Goal: Task Accomplishment & Management: Manage account settings

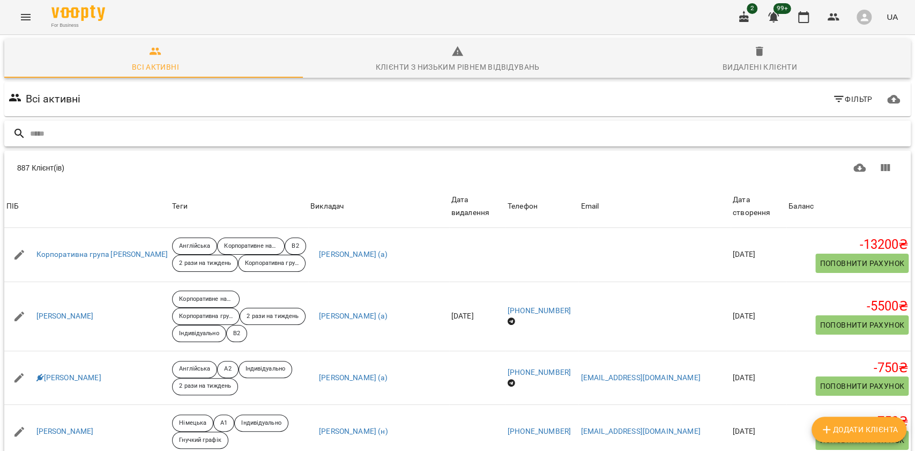
click at [117, 134] on input "text" at bounding box center [468, 134] width 877 height 18
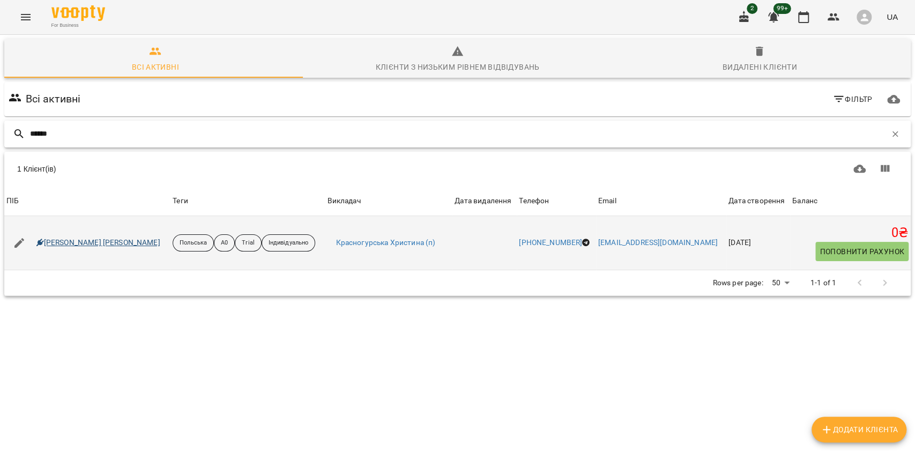
type input "******"
click at [78, 247] on link "[PERSON_NAME] [PERSON_NAME]" at bounding box center [98, 243] width 124 height 11
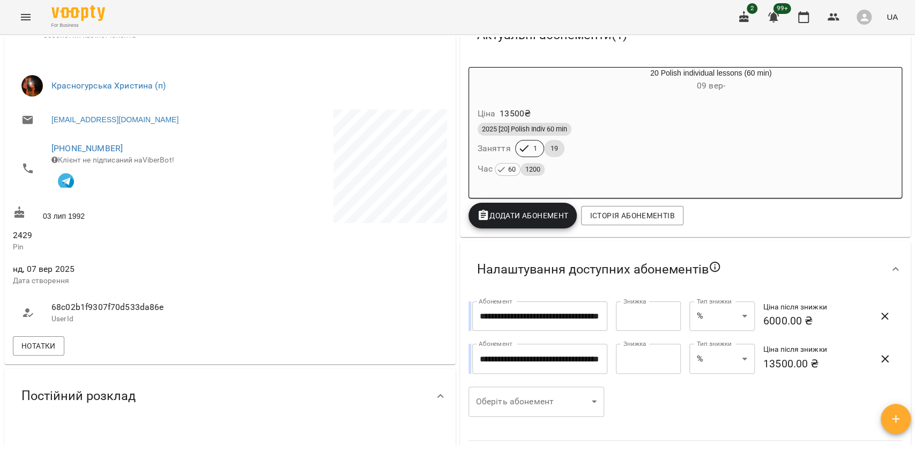
scroll to position [214, 0]
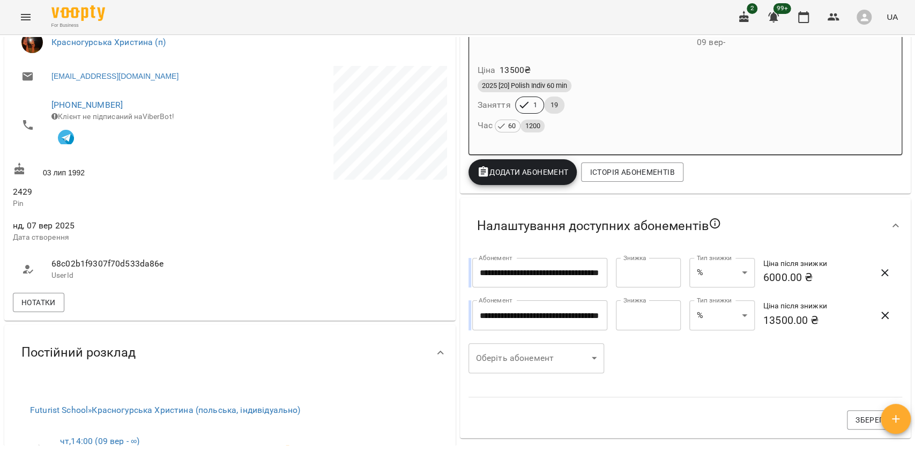
click at [553, 171] on span "Додати Абонемент" at bounding box center [523, 172] width 92 height 13
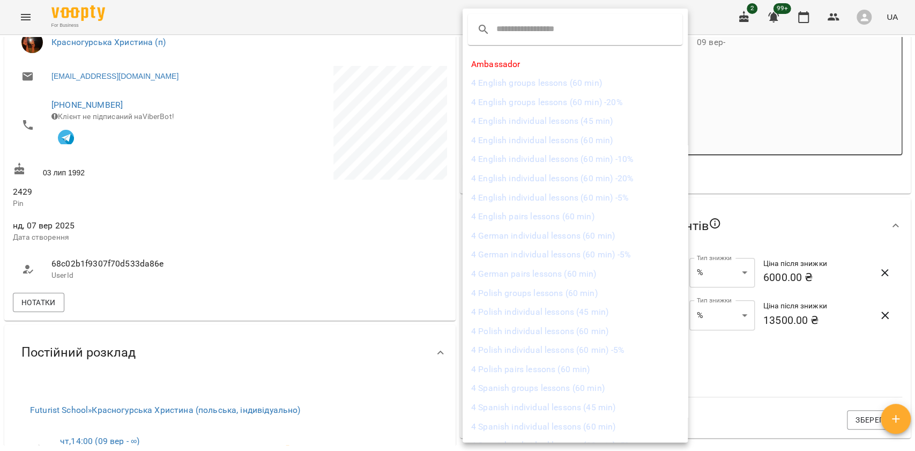
click at [313, 220] on div at bounding box center [457, 225] width 915 height 451
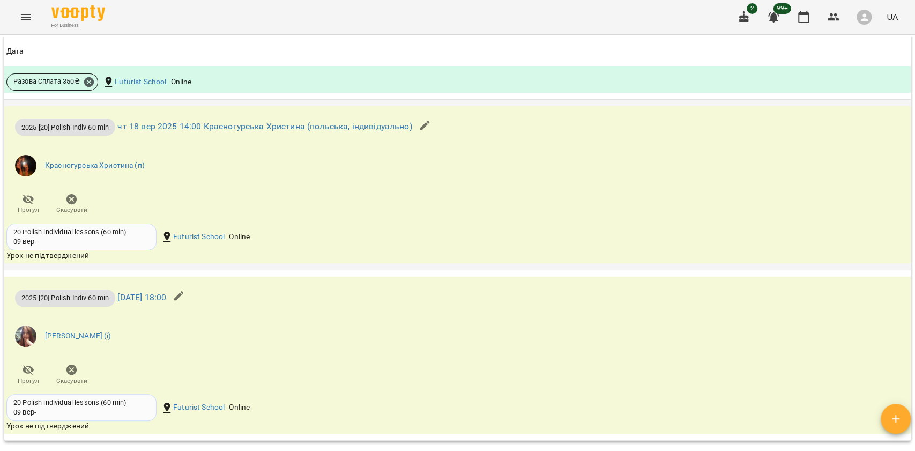
scroll to position [1287, 0]
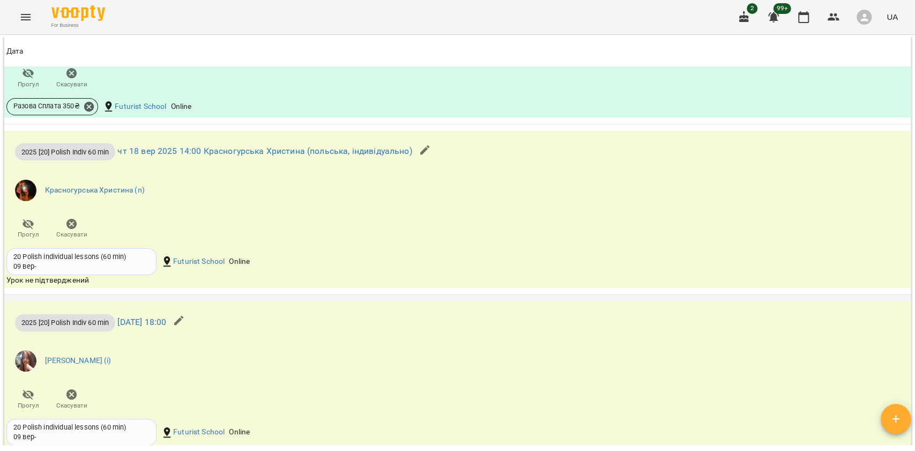
click at [186, 327] on icon "button" at bounding box center [179, 320] width 13 height 13
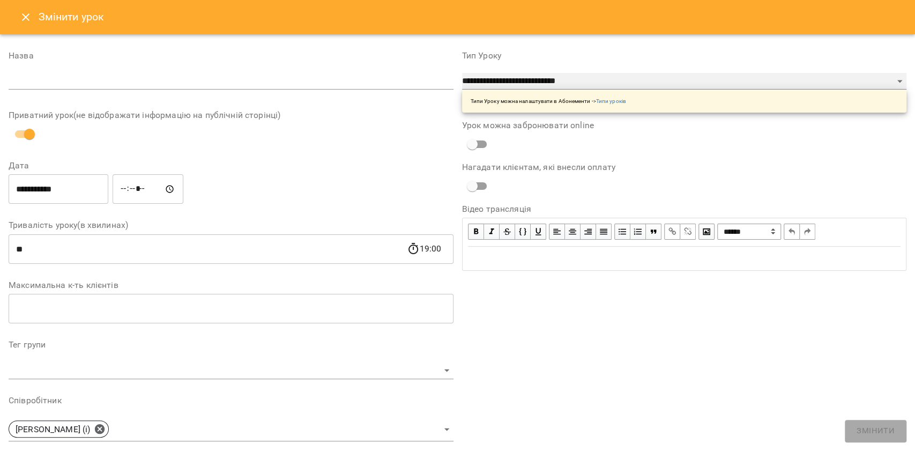
drag, startPoint x: 496, startPoint y: 74, endPoint x: 500, endPoint y: 79, distance: 6.5
click at [496, 74] on select "**********" at bounding box center [684, 81] width 445 height 17
select select "**********"
click at [462, 73] on select "**********" at bounding box center [684, 81] width 445 height 17
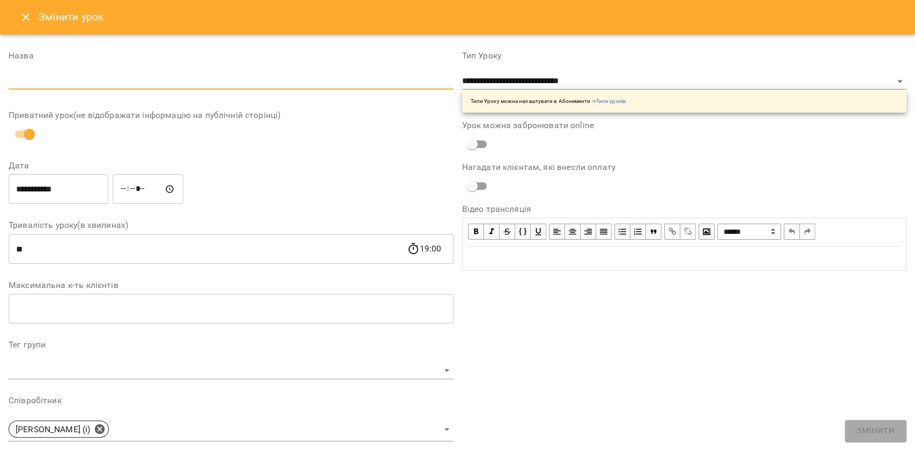
click at [38, 88] on input "text" at bounding box center [231, 81] width 445 height 17
paste input "**********"
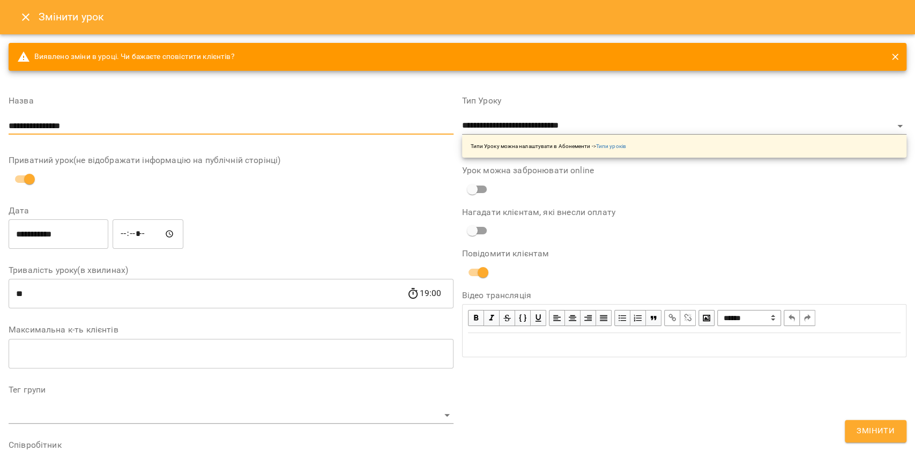
type input "**********"
click at [858, 426] on button "Змінити" at bounding box center [876, 431] width 62 height 23
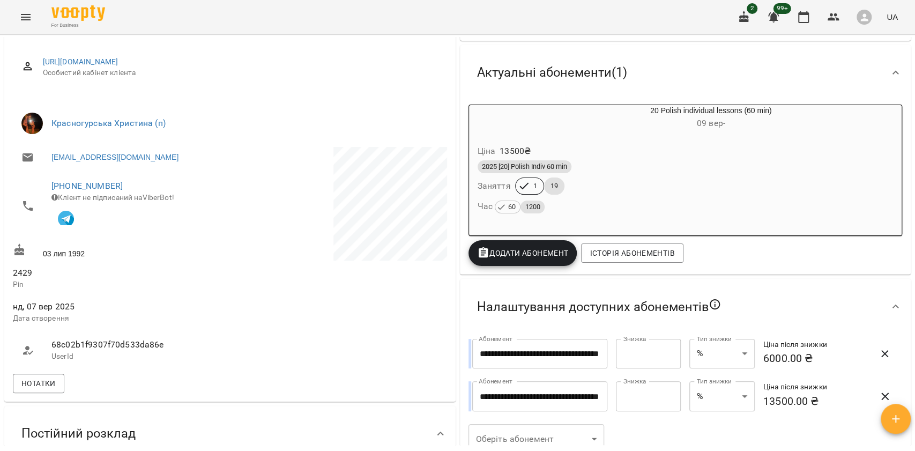
scroll to position [143, 0]
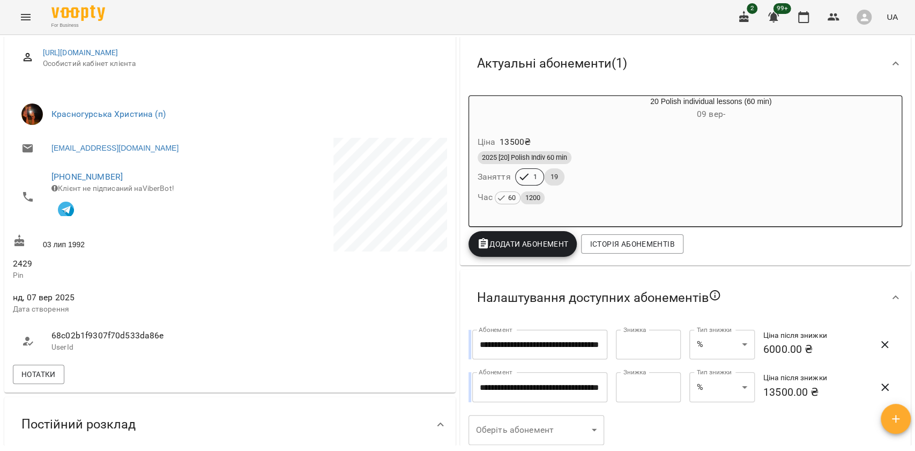
click at [526, 253] on button "Додати Абонемент" at bounding box center [523, 244] width 109 height 26
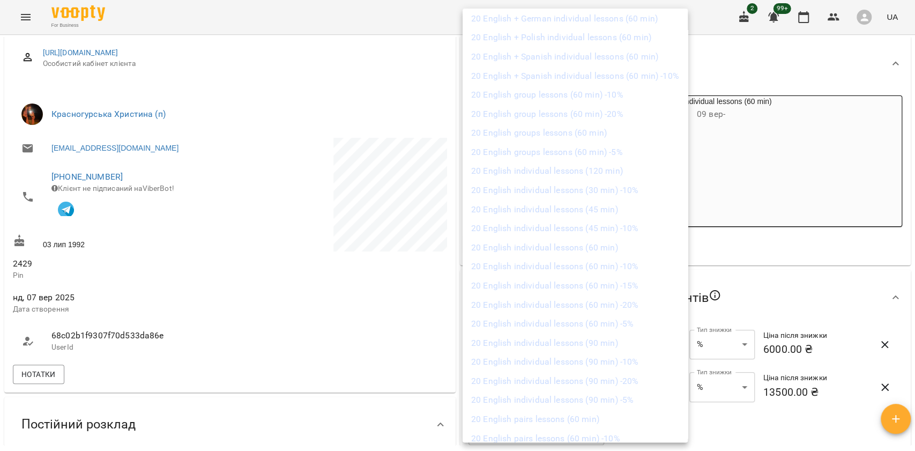
scroll to position [2358, 0]
click at [803, 260] on div at bounding box center [457, 225] width 915 height 451
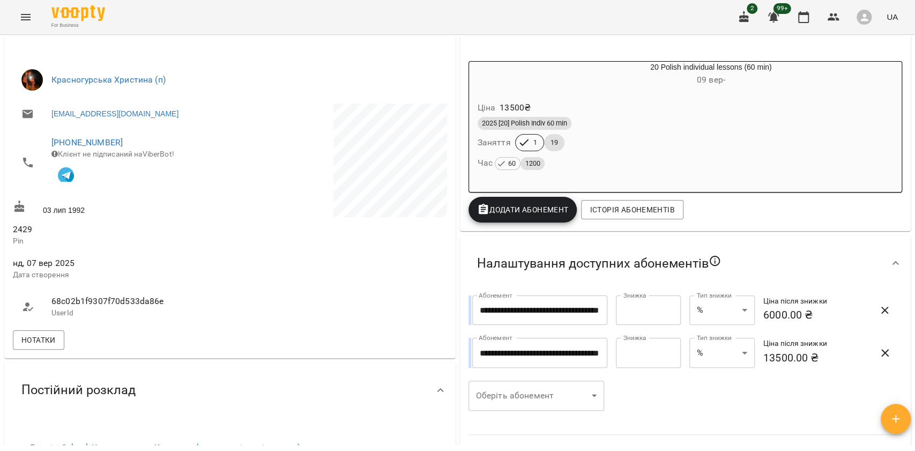
scroll to position [71, 0]
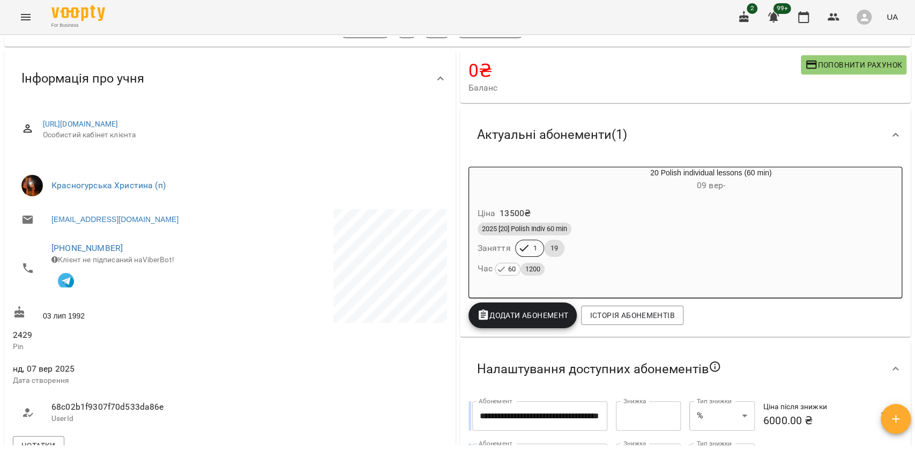
click at [627, 248] on div "2025 [20] Polish Indiv 60 min Заняття 1 19 Час 60 1200" at bounding box center [686, 249] width 420 height 58
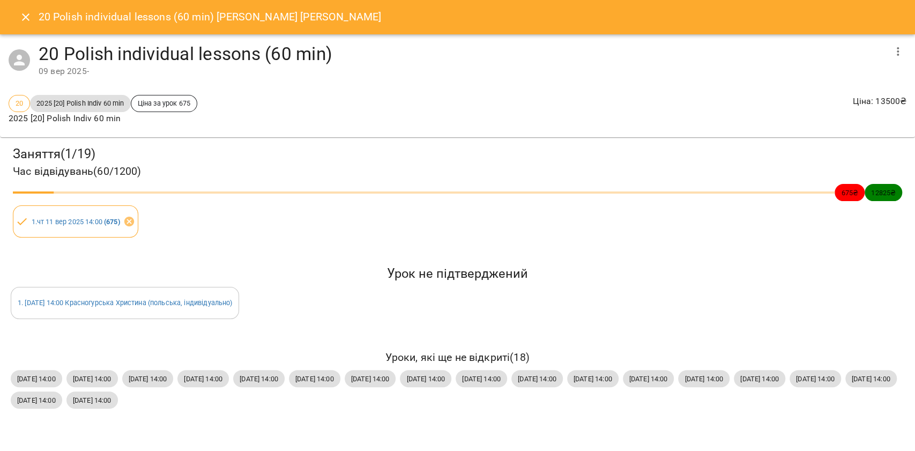
click at [891, 53] on button "button" at bounding box center [898, 52] width 26 height 26
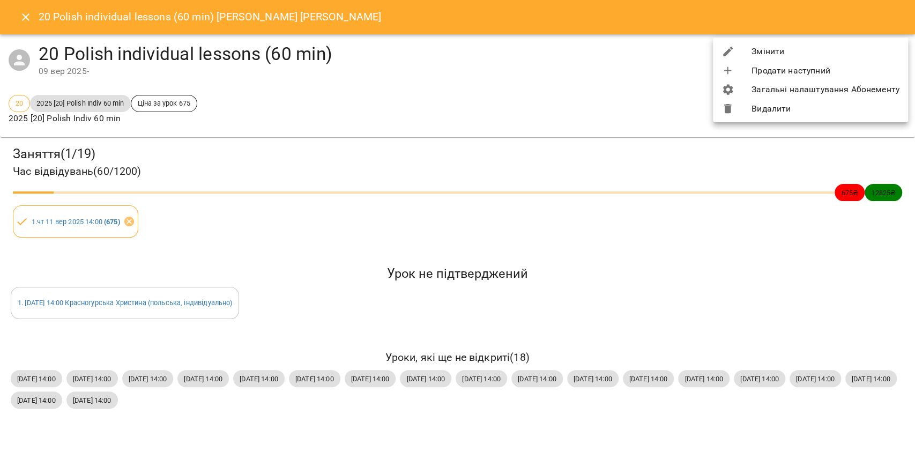
click at [891, 53] on li "Змінити" at bounding box center [810, 51] width 195 height 19
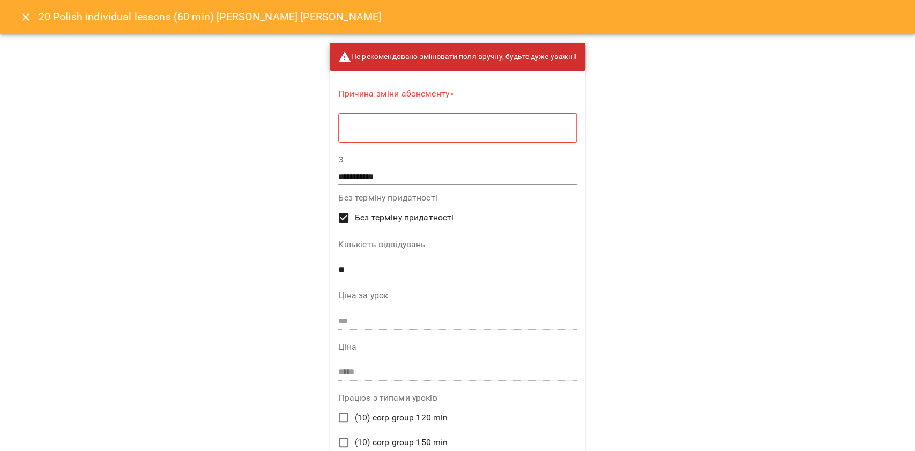
click at [492, 123] on textarea at bounding box center [457, 128] width 223 height 10
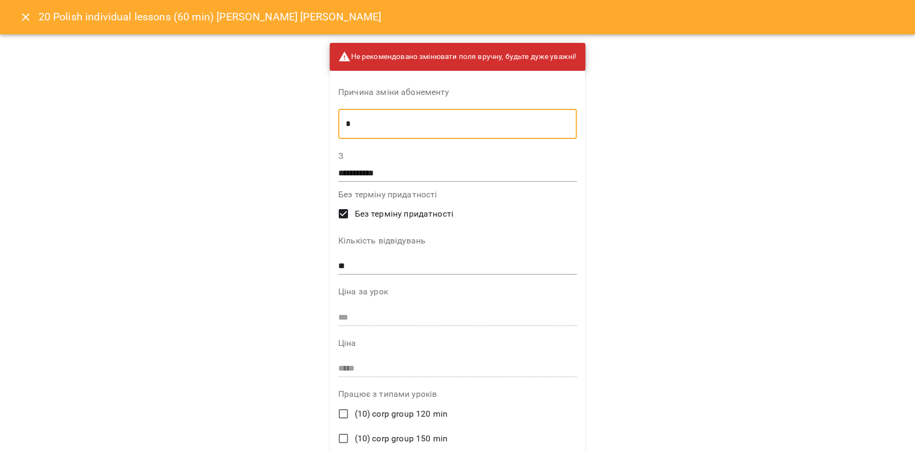
type textarea "*"
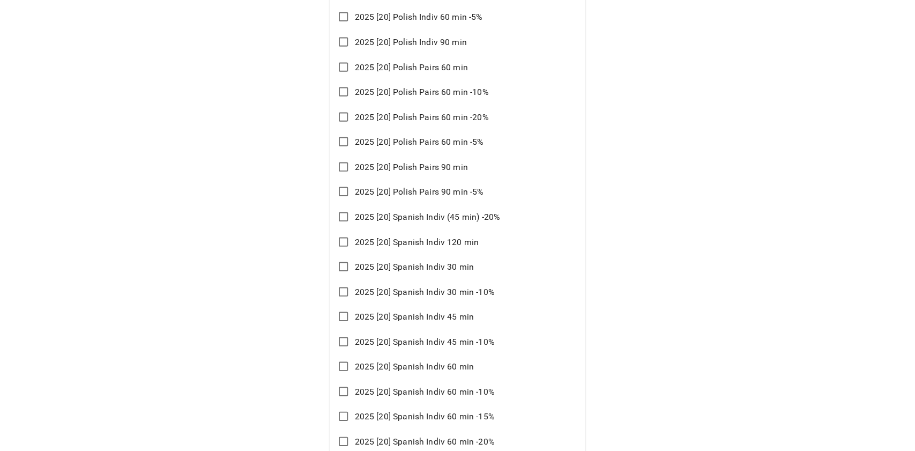
scroll to position [1683, 0]
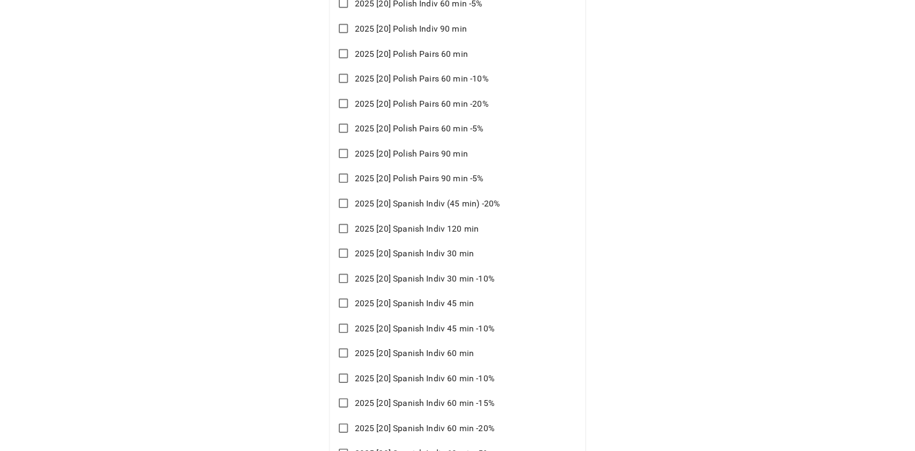
click at [446, 349] on span "2025 [20] Spanish Indiv 60 min" at bounding box center [413, 353] width 119 height 13
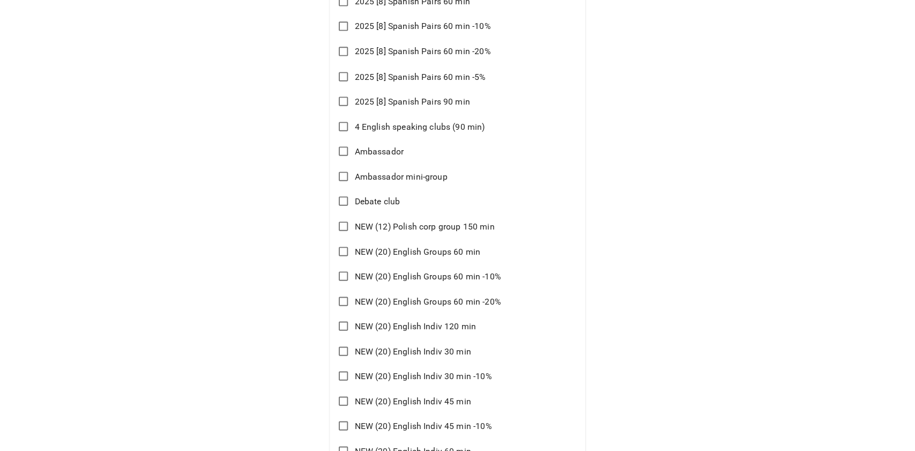
scroll to position [7691, 0]
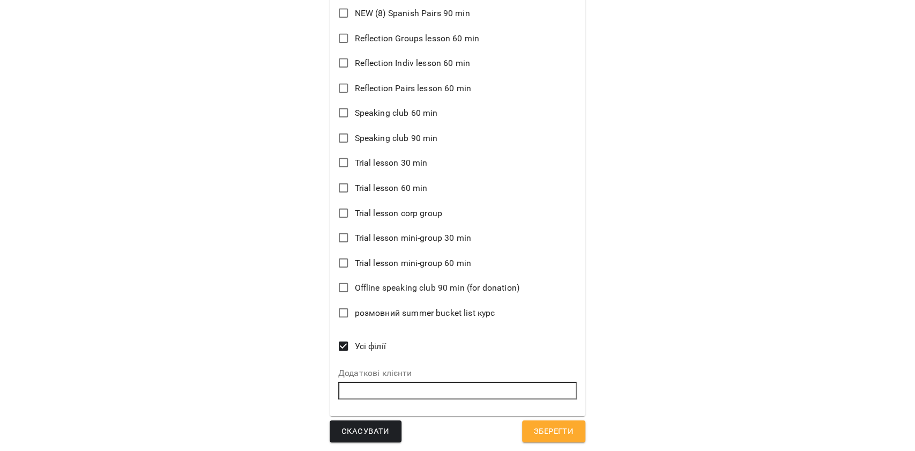
click at [545, 428] on span "Зберегти" at bounding box center [554, 432] width 40 height 14
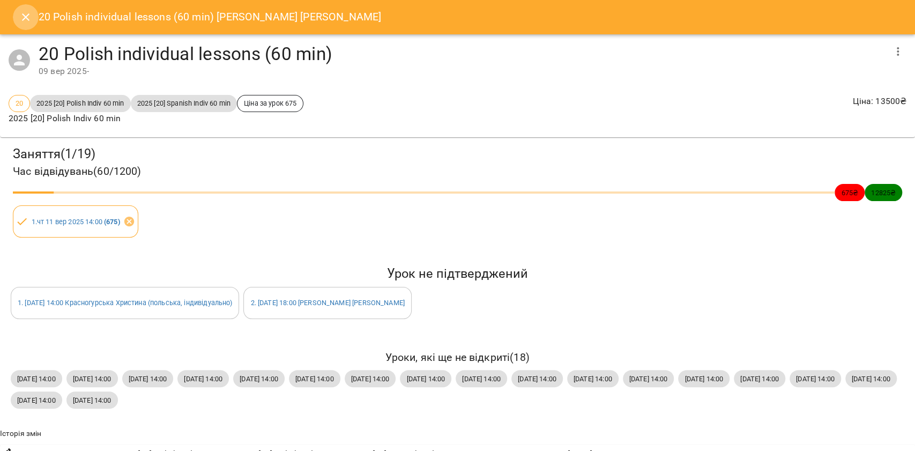
click at [31, 18] on icon "Close" at bounding box center [25, 17] width 13 height 13
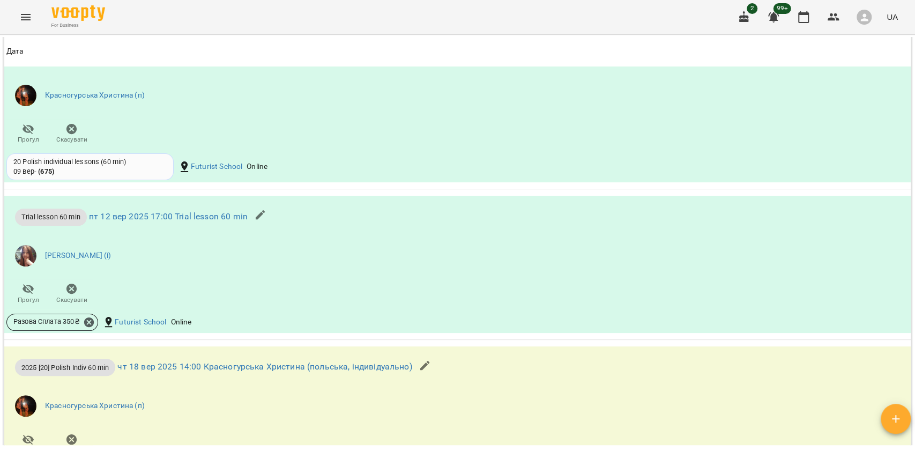
scroll to position [1072, 0]
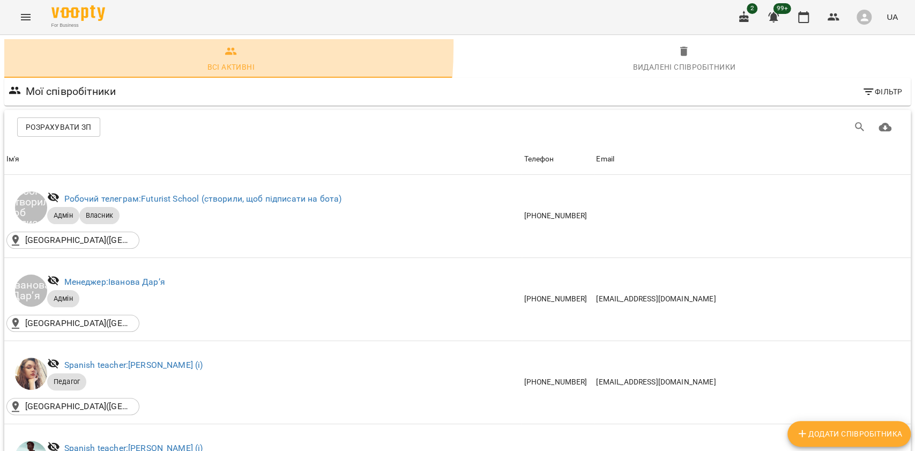
drag, startPoint x: 25, startPoint y: 1, endPoint x: 18, endPoint y: 46, distance: 45.5
click at [18, 46] on span "Всі активні" at bounding box center [231, 59] width 441 height 29
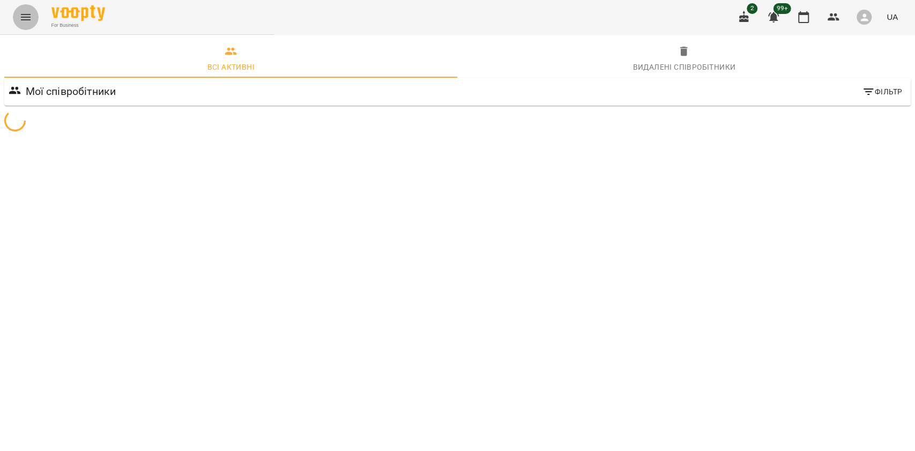
click at [19, 11] on button "Menu" at bounding box center [26, 17] width 26 height 26
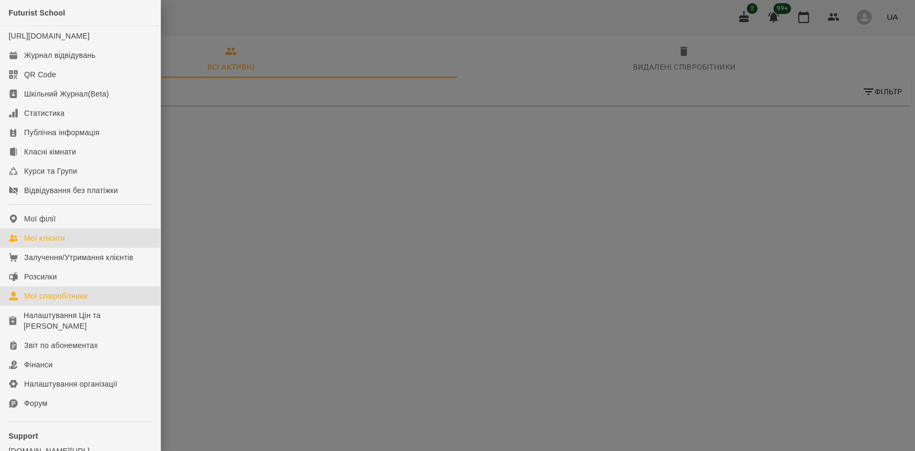
click at [80, 241] on link "Мої клієнти" at bounding box center [80, 237] width 160 height 19
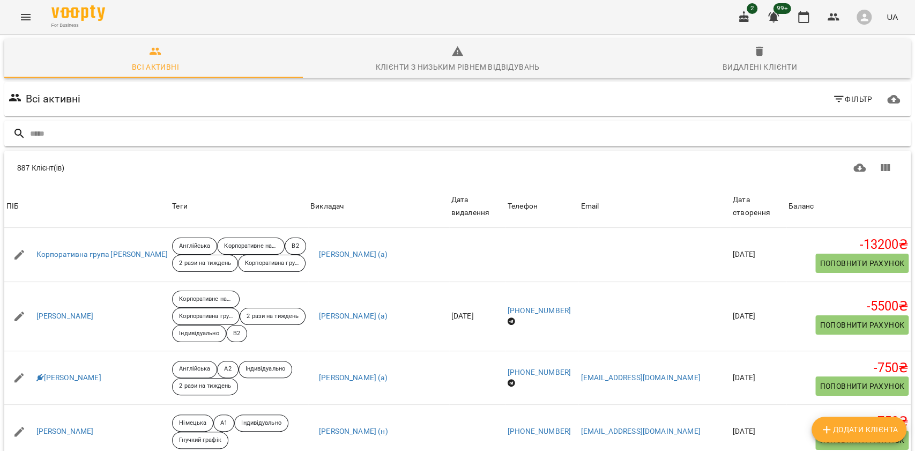
click at [837, 128] on input "text" at bounding box center [468, 134] width 877 height 18
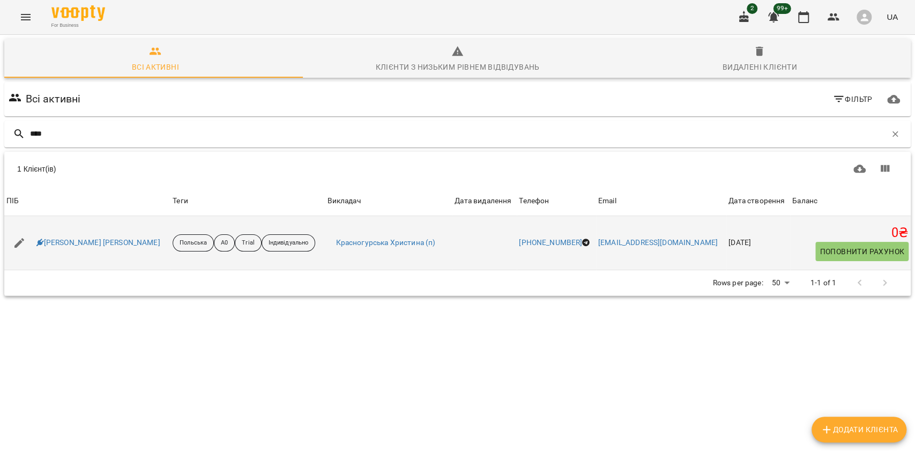
type input "****"
drag, startPoint x: 108, startPoint y: 233, endPoint x: 38, endPoint y: 218, distance: 71.8
click at [38, 218] on td "[PERSON_NAME] [PERSON_NAME]" at bounding box center [87, 243] width 166 height 54
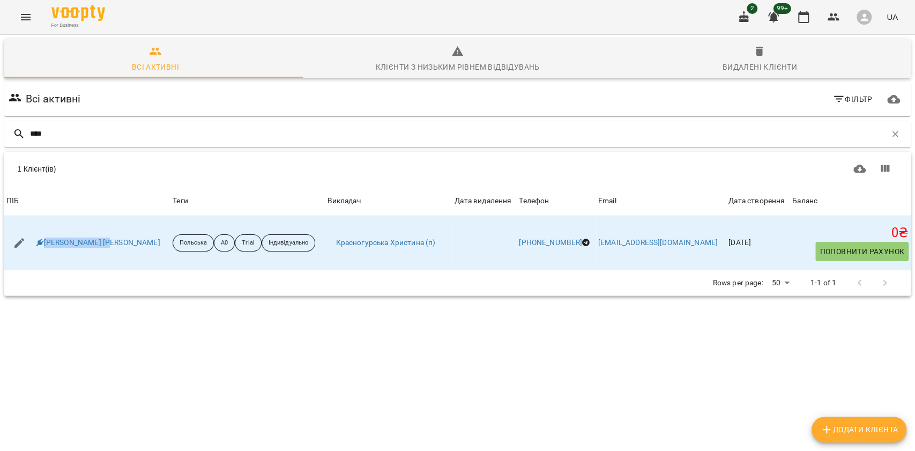
copy link "[PERSON_NAME] [PERSON_NAME]"
